Goal: Transaction & Acquisition: Purchase product/service

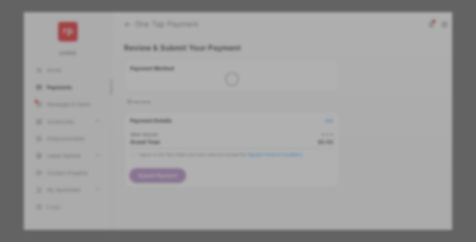
click at [225, 109] on div "Other Amount" at bounding box center [225, 115] width 110 height 12
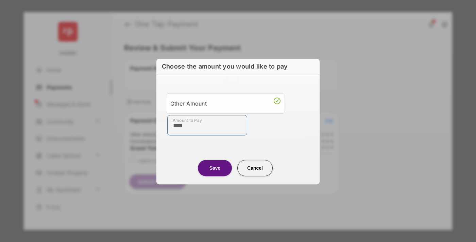
type input "****"
click at [215, 168] on button "Save" at bounding box center [215, 168] width 34 height 16
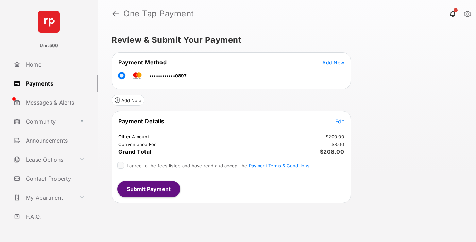
click at [340, 121] on span "Edit" at bounding box center [339, 122] width 9 height 6
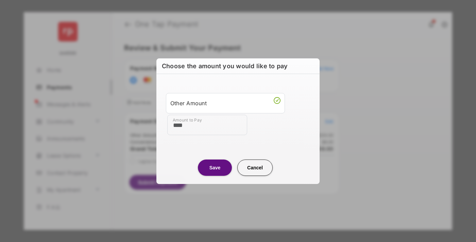
click at [215, 168] on button "Save" at bounding box center [215, 168] width 34 height 16
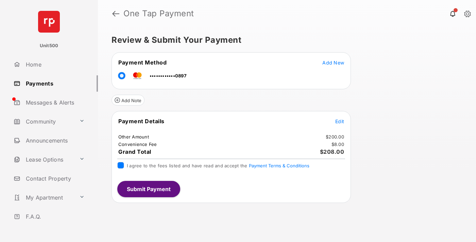
click at [148, 189] on button "Submit Payment" at bounding box center [148, 189] width 63 height 16
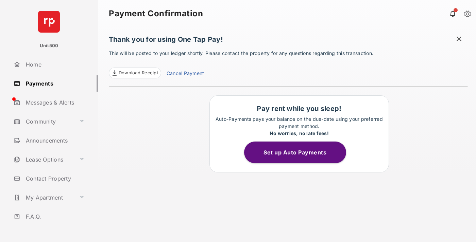
click at [459, 39] on span at bounding box center [459, 39] width 7 height 8
